Goal: Information Seeking & Learning: Learn about a topic

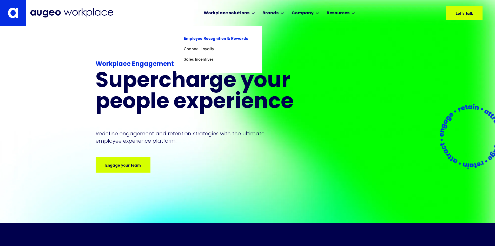
click at [222, 40] on link "Employee Recognition & Rewards" at bounding box center [219, 39] width 70 height 10
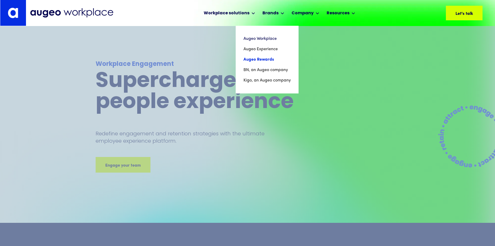
click at [259, 59] on link "Augeo Rewards" at bounding box center [266, 59] width 47 height 10
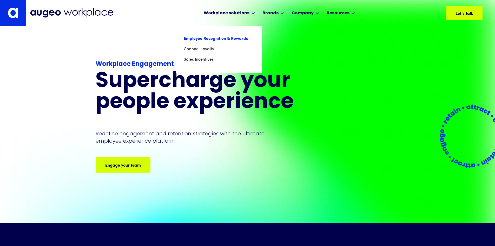
click at [221, 37] on link "Employee Recognition & Rewards" at bounding box center [219, 39] width 70 height 10
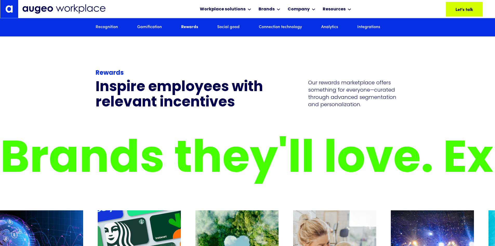
scroll to position [1545, 0]
